Goal: Task Accomplishment & Management: Use online tool/utility

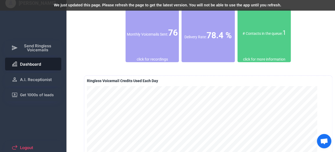
scroll to position [174, 0]
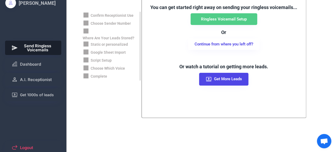
scroll to position [174, 0]
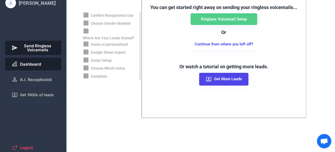
click at [27, 62] on span "Dashboard" at bounding box center [30, 64] width 21 height 4
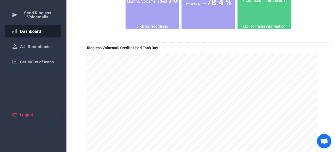
scroll to position [1, 0]
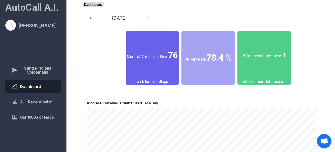
click at [150, 43] on div "Monthly Voicemails Sent: 76" at bounding box center [151, 55] width 53 height 48
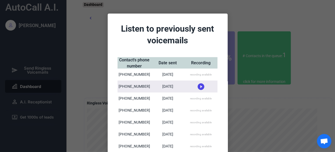
click at [199, 77] on div "recording available" at bounding box center [200, 75] width 33 height 12
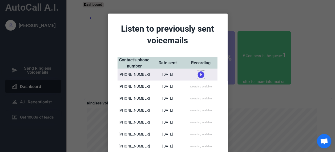
click at [199, 75] on use at bounding box center [200, 74] width 7 height 7
click at [272, 102] on div at bounding box center [167, 76] width 335 height 152
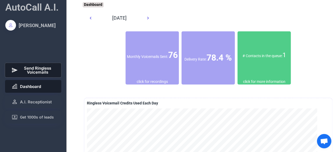
click at [33, 72] on span "Send Ringless Voicemails" at bounding box center [37, 70] width 35 height 8
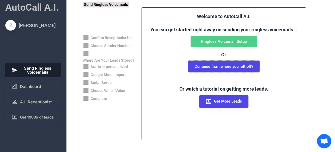
click at [229, 67] on button "Continue from where you left off?" at bounding box center [223, 67] width 71 height 12
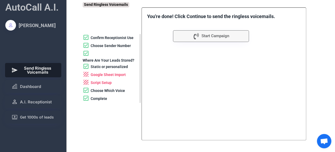
click at [106, 75] on div "Google Sheet Import" at bounding box center [107, 74] width 35 height 5
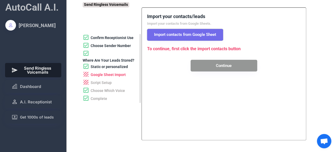
click at [190, 36] on button "Import contacts from Google Sheet" at bounding box center [185, 35] width 76 height 12
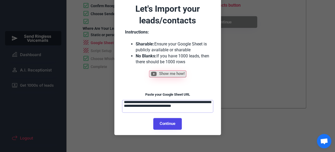
scroll to position [36, 0]
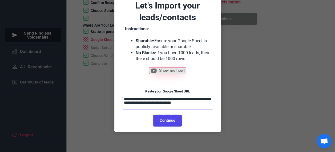
click at [168, 121] on button "Continue" at bounding box center [167, 121] width 28 height 12
click at [176, 117] on body "AutoCall A.I. [PERSON_NAME] Send Ringless Voicemails Dashboard A.I. Receptionis…" at bounding box center [167, 40] width 335 height 152
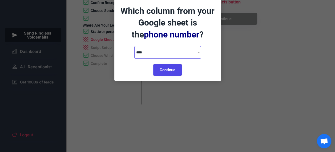
drag, startPoint x: 174, startPoint y: 69, endPoint x: 200, endPoint y: 50, distance: 32.7
click at [200, 50] on div "**********" at bounding box center [168, 38] width 96 height 76
click at [198, 50] on select "**********" at bounding box center [167, 52] width 67 height 13
select select "******"
click at [134, 46] on select "**********" at bounding box center [167, 52] width 67 height 13
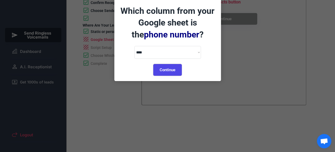
click at [175, 70] on button "Continue" at bounding box center [167, 70] width 28 height 12
select select "*********"
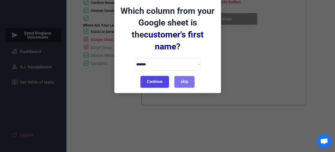
click at [151, 76] on button "Continue" at bounding box center [154, 82] width 28 height 12
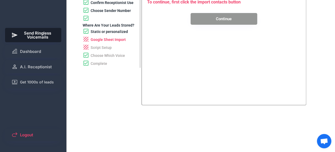
scroll to position [0, 0]
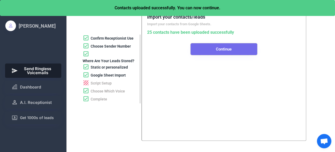
click at [228, 51] on button "Continue" at bounding box center [223, 49] width 67 height 12
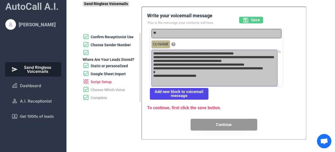
scroll to position [1, 0]
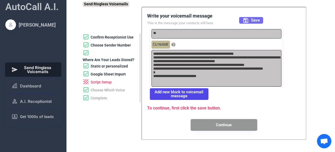
click at [253, 20] on span "Save" at bounding box center [255, 20] width 9 height 4
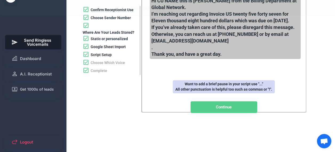
scroll to position [30, 0]
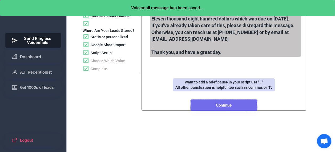
click at [228, 111] on button "Continue" at bounding box center [223, 106] width 67 height 12
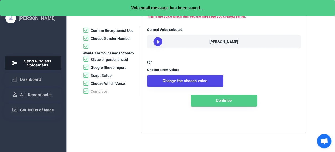
scroll to position [4, 0]
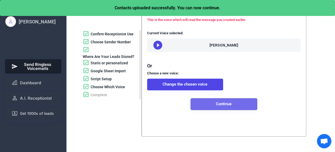
click at [233, 110] on button "Continue" at bounding box center [223, 104] width 67 height 12
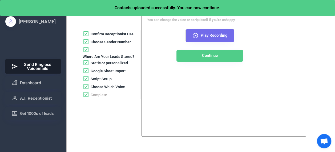
click at [196, 36] on icon at bounding box center [195, 35] width 6 height 6
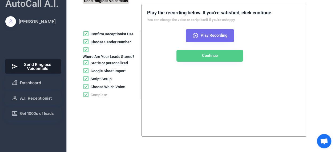
click at [197, 35] on icon at bounding box center [195, 35] width 6 height 6
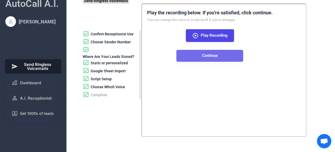
click at [215, 58] on button "Continue" at bounding box center [209, 56] width 67 height 12
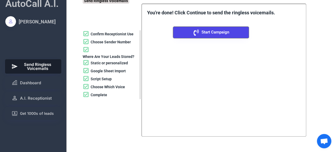
click at [222, 30] on span "Start Campaign" at bounding box center [215, 32] width 28 height 4
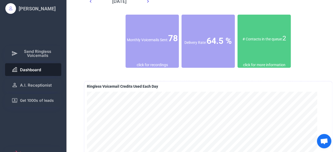
scroll to position [16, 0]
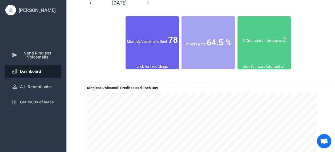
click at [168, 45] on div "Monthly Voicemails Sent: 78" at bounding box center [151, 40] width 53 height 12
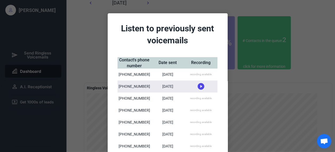
click at [266, 51] on div at bounding box center [167, 76] width 335 height 152
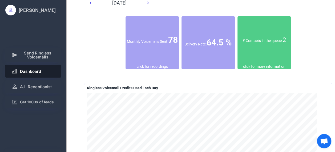
click at [266, 44] on div "# Contacts in the queue: 2" at bounding box center [263, 40] width 53 height 9
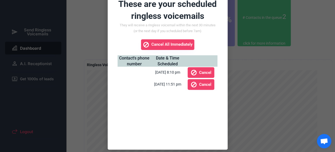
scroll to position [40, 0]
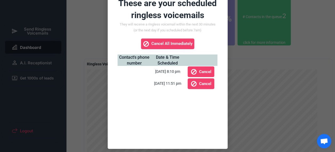
click at [161, 70] on div "[DATE] 8:10 pm" at bounding box center [167, 71] width 25 height 5
click at [254, 77] on div at bounding box center [167, 76] width 335 height 152
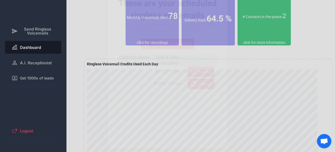
scroll to position [0, 0]
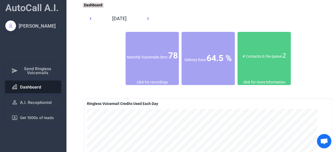
click at [274, 54] on div "# Contacts in the queue: 2" at bounding box center [263, 55] width 53 height 9
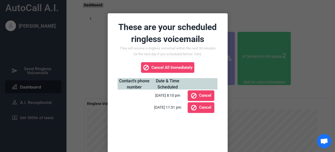
click at [294, 44] on div at bounding box center [167, 76] width 335 height 152
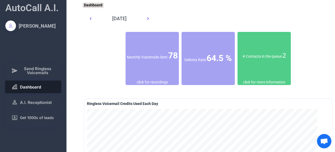
click at [271, 82] on div "click for more information" at bounding box center [264, 82] width 42 height 5
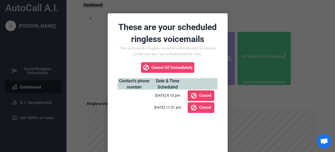
click at [169, 95] on div "[DATE] 8:10 pm" at bounding box center [167, 95] width 25 height 5
drag, startPoint x: 169, startPoint y: 95, endPoint x: 219, endPoint y: 62, distance: 59.4
click at [219, 62] on div "These are your scheduled ringless voicemails They will receive a ringless voice…" at bounding box center [168, 93] width 120 height 160
click at [264, 102] on div at bounding box center [167, 76] width 335 height 152
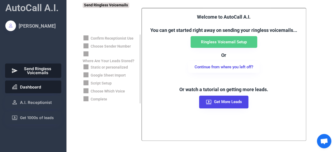
scroll to position [174, 0]
click at [40, 88] on span "Dashboard" at bounding box center [30, 87] width 21 height 4
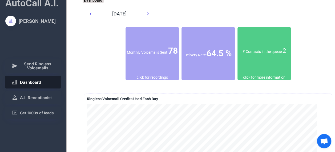
scroll to position [0, 0]
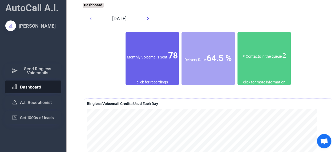
click at [162, 60] on div "Monthly Voicemails Sent: 78" at bounding box center [151, 56] width 53 height 12
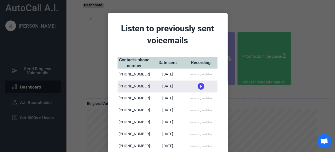
click at [265, 95] on div at bounding box center [167, 76] width 335 height 152
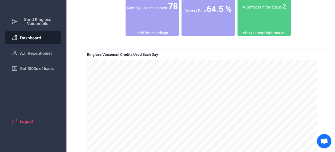
scroll to position [50, 0]
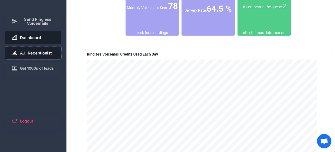
click at [45, 53] on span "A.I. Receptionist" at bounding box center [36, 53] width 32 height 4
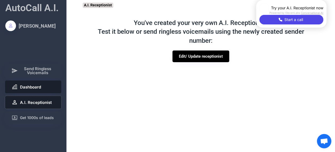
click at [45, 87] on button "Dashboard" at bounding box center [33, 87] width 56 height 13
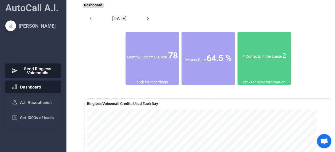
click at [29, 71] on span "Send Ringless Voicemails" at bounding box center [37, 71] width 35 height 8
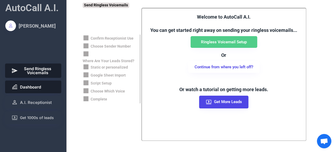
click at [35, 87] on span "Dashboard" at bounding box center [30, 87] width 21 height 4
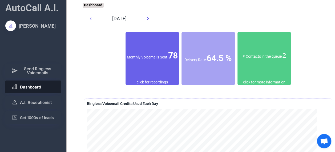
click at [160, 61] on div "Monthly Voicemails Sent: 78" at bounding box center [151, 56] width 53 height 12
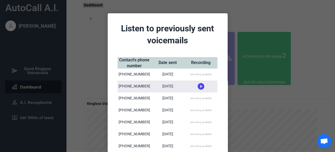
click at [195, 77] on div "recording available" at bounding box center [200, 75] width 33 height 12
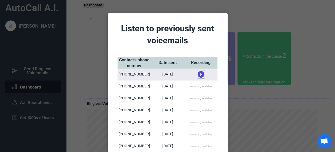
click at [200, 73] on use at bounding box center [200, 74] width 7 height 7
click at [199, 71] on icon at bounding box center [201, 73] width 8 height 8
click at [199, 75] on icon at bounding box center [201, 75] width 8 height 8
